Goal: Transaction & Acquisition: Purchase product/service

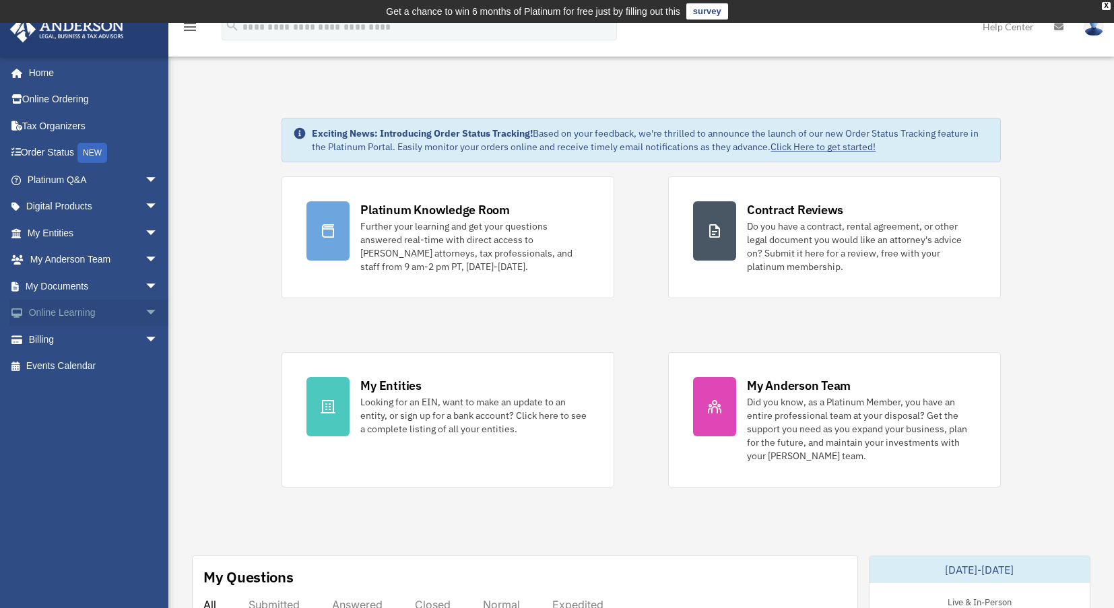
click at [69, 315] on link "Online Learning arrow_drop_down" at bounding box center [93, 313] width 169 height 27
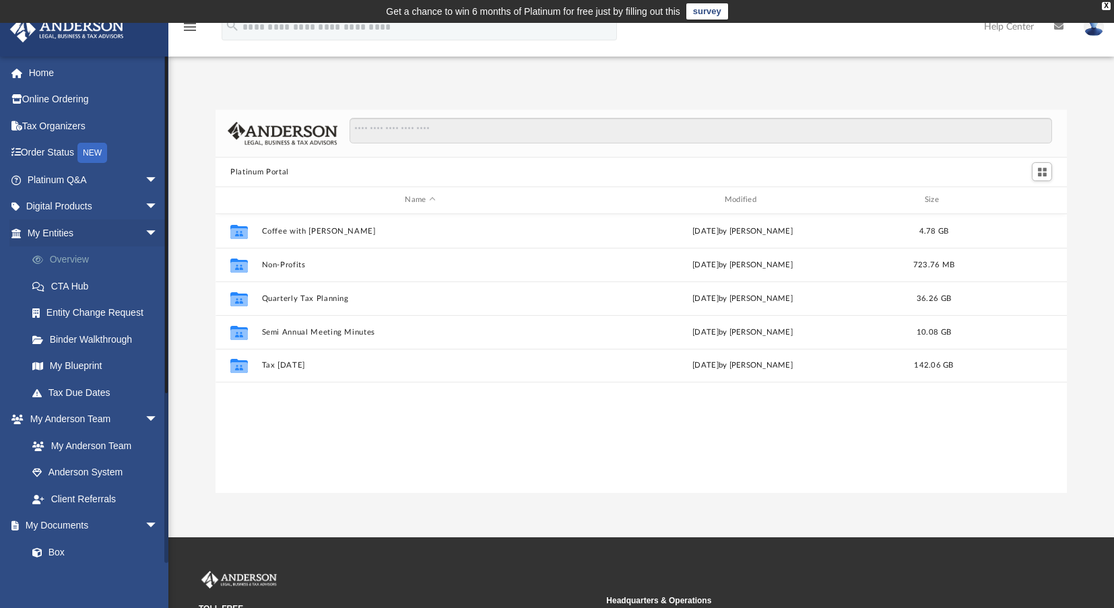
scroll to position [296, 840]
click at [145, 228] on span "arrow_drop_down" at bounding box center [158, 234] width 27 height 28
click at [145, 259] on span "arrow_drop_down" at bounding box center [158, 260] width 27 height 28
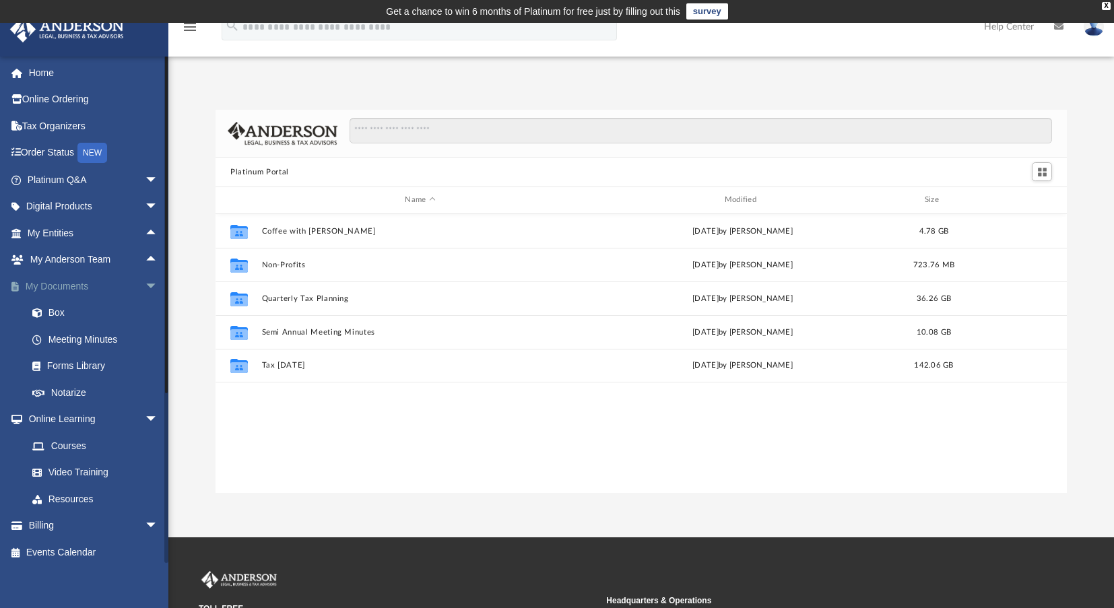
click at [145, 286] on span "arrow_drop_down" at bounding box center [158, 287] width 27 height 28
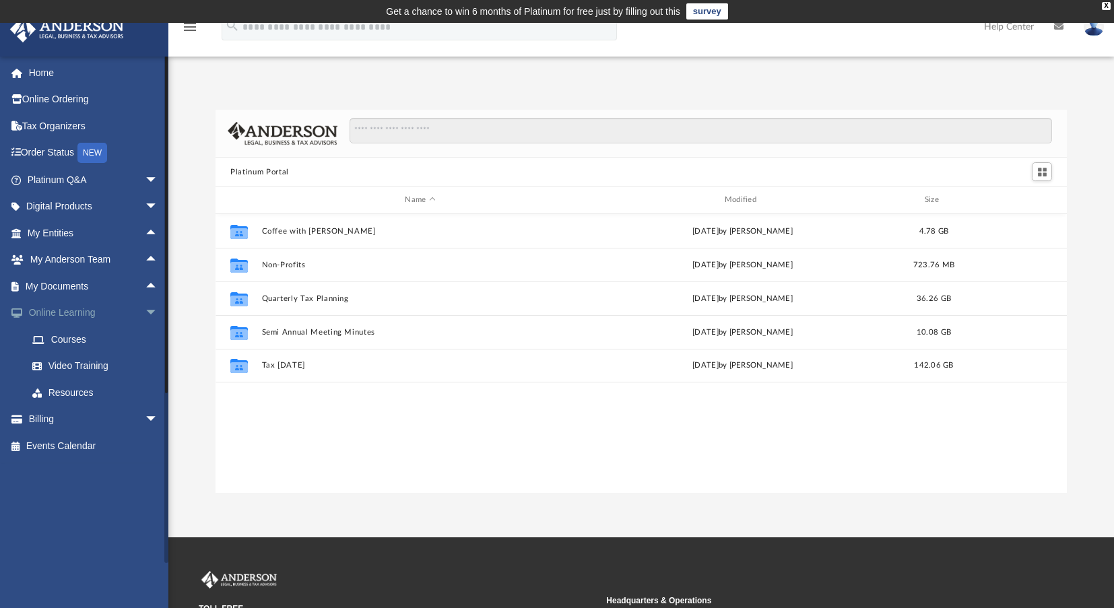
click at [145, 309] on span "arrow_drop_down" at bounding box center [158, 314] width 27 height 28
click at [35, 343] on link "Billing arrow_drop_down" at bounding box center [93, 339] width 169 height 27
click at [145, 341] on span "arrow_drop_down" at bounding box center [158, 340] width 27 height 28
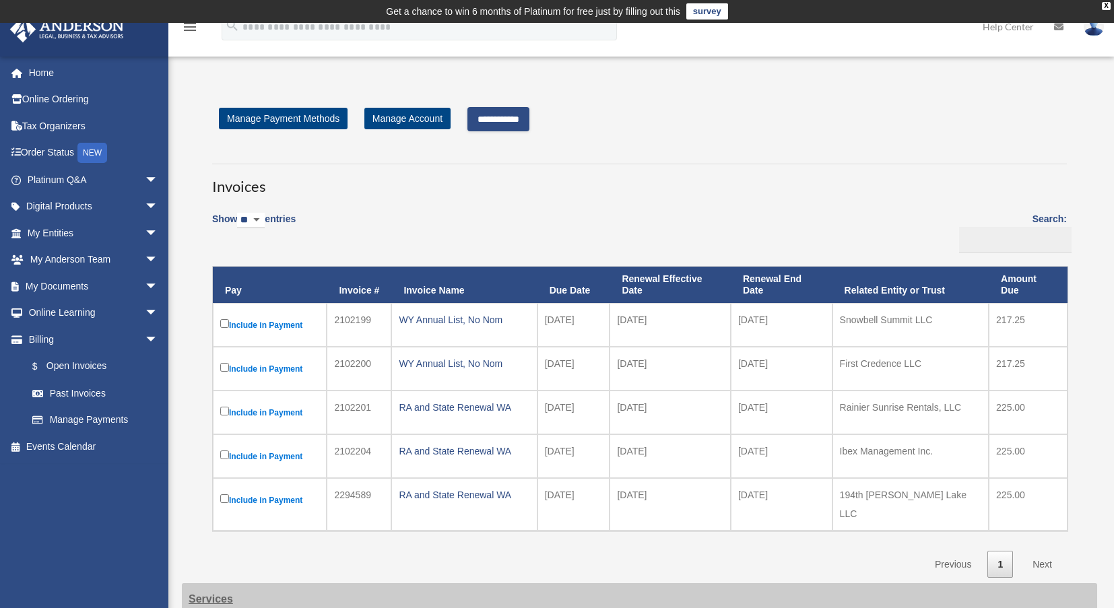
click at [224, 361] on label "Include in Payment" at bounding box center [269, 368] width 99 height 17
click at [218, 411] on td "Include in Payment" at bounding box center [270, 413] width 114 height 44
click at [223, 414] on td "Include in Payment" at bounding box center [270, 413] width 114 height 44
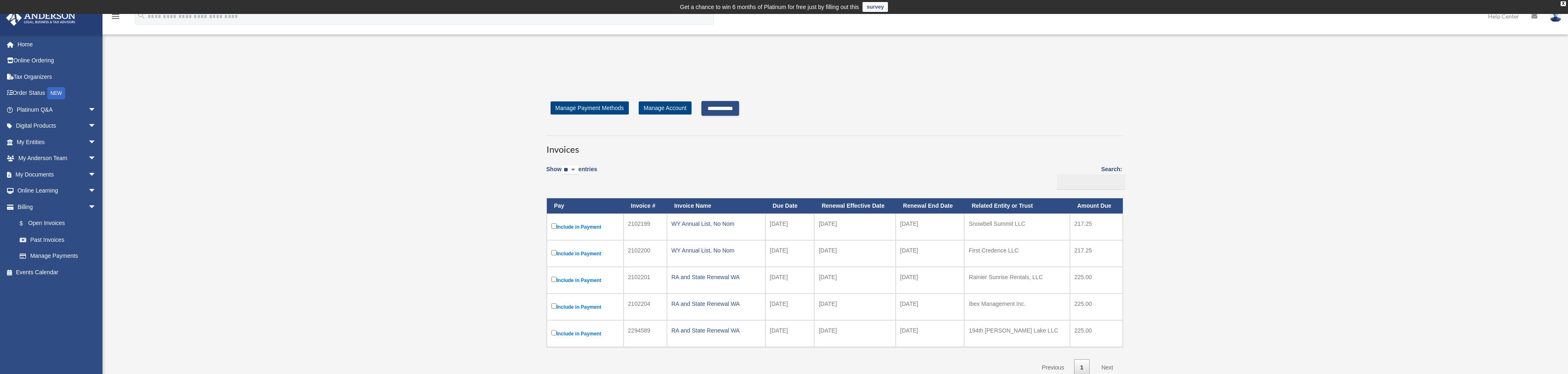
click at [684, 110] on input "**********" at bounding box center [720, 108] width 38 height 15
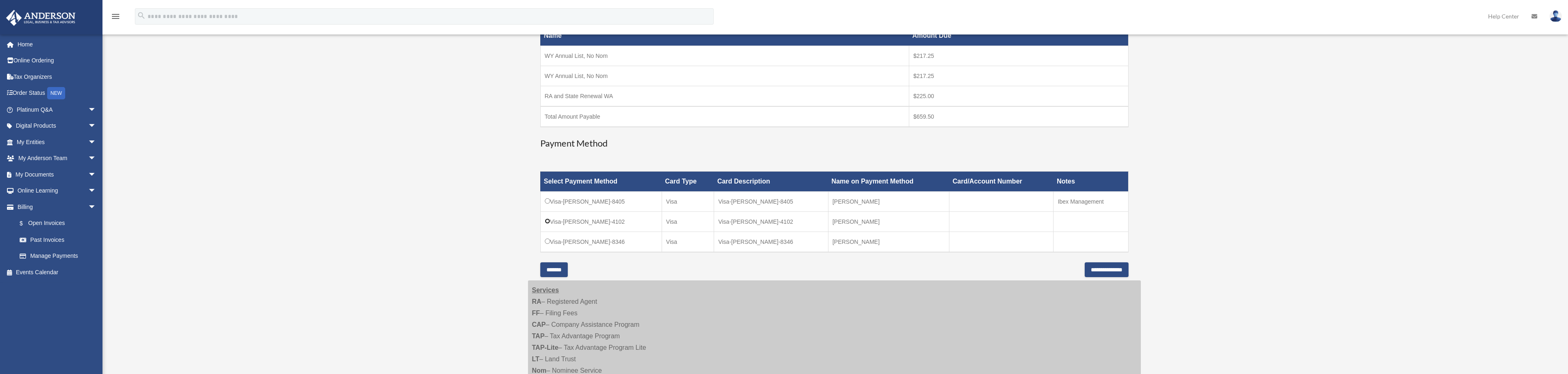
scroll to position [205, 0]
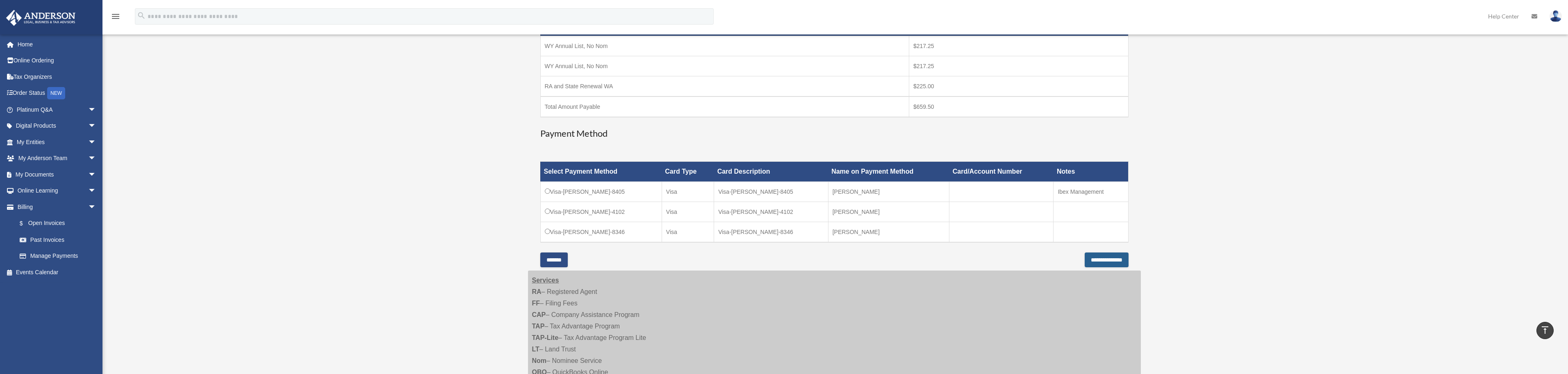
click at [684, 258] on input "**********" at bounding box center [1107, 259] width 44 height 15
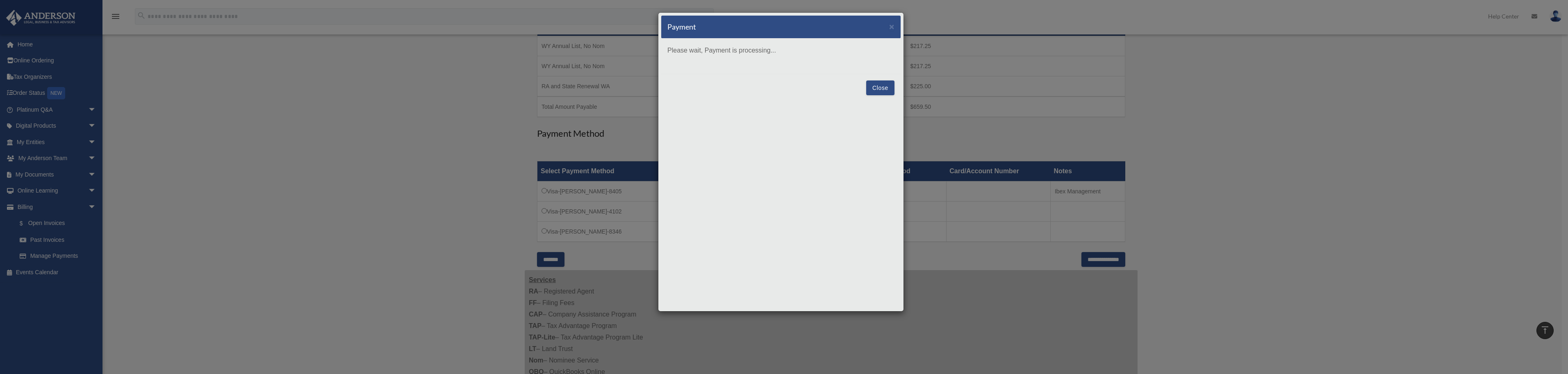
click at [684, 83] on button "Close" at bounding box center [880, 88] width 28 height 15
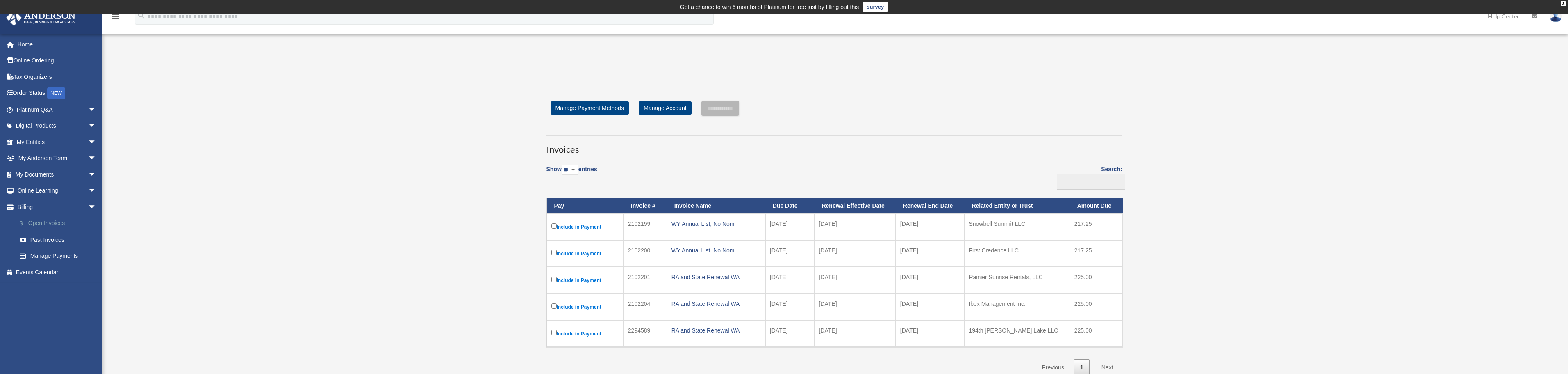
click at [59, 221] on link "$ Open Invoices" at bounding box center [60, 224] width 97 height 17
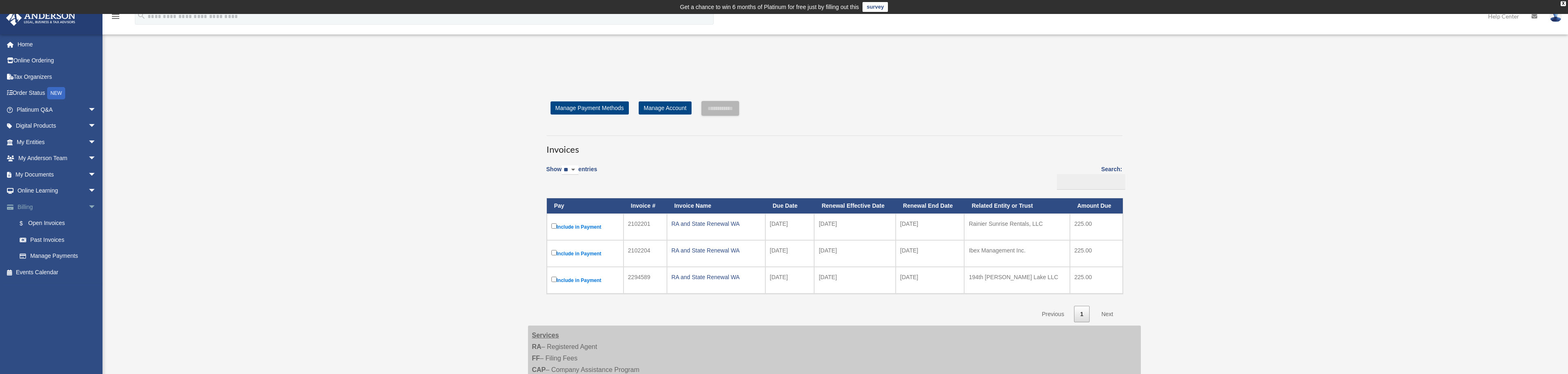
click at [21, 205] on link "Billing arrow_drop_down" at bounding box center [57, 206] width 103 height 16
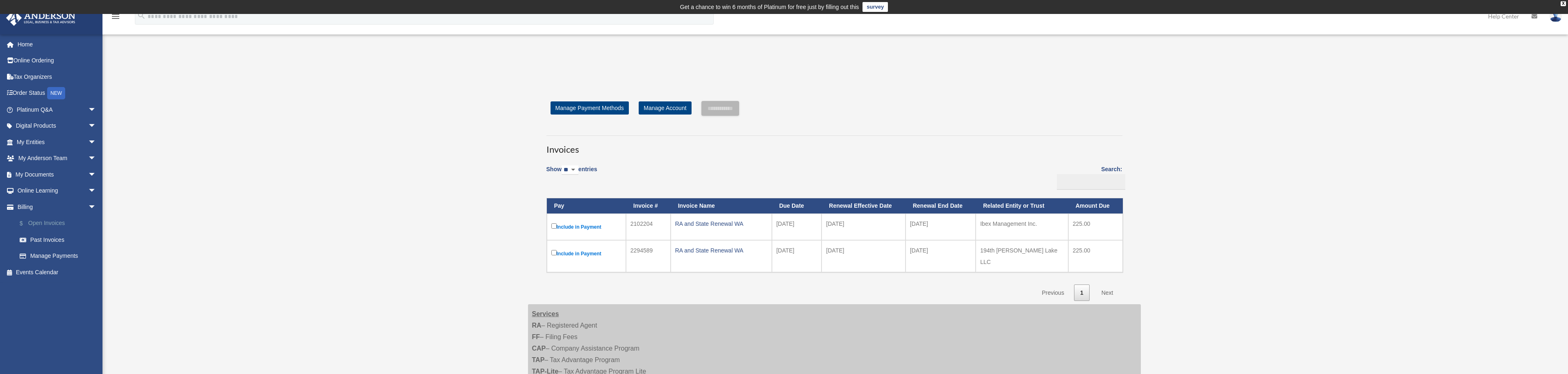
click at [52, 220] on link "$ Open Invoices" at bounding box center [60, 224] width 97 height 17
click at [14, 95] on link "Order Status NEW" at bounding box center [57, 93] width 103 height 17
click at [42, 223] on link "$ Open Invoices" at bounding box center [60, 224] width 97 height 17
